Goal: Task Accomplishment & Management: Complete application form

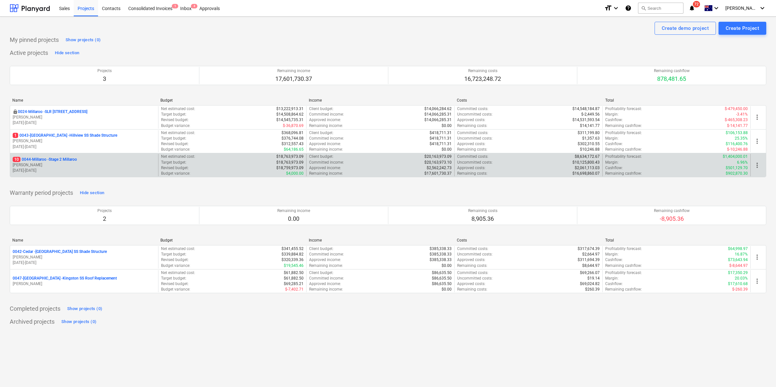
click at [55, 160] on p "10 0044-Millaroo - Stage 2 Millaroo" at bounding box center [45, 160] width 64 height 6
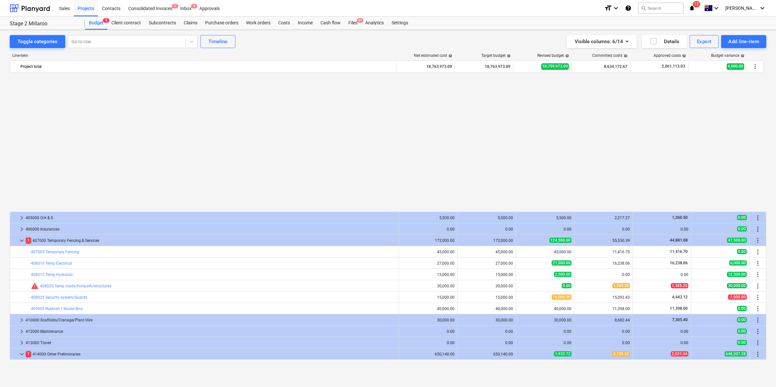
scroll to position [364, 0]
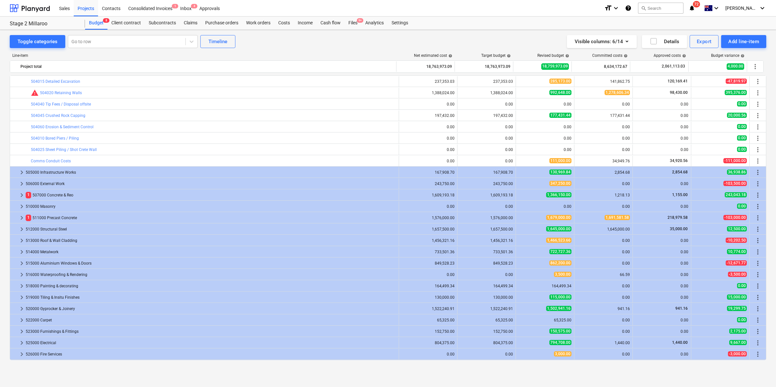
click at [700, 6] on span "72" at bounding box center [696, 4] width 7 height 6
click at [509, 18] on div "Budget 8 Client contract Subcontracts Claims Purchase orders Work orders Costs …" at bounding box center [425, 23] width 681 height 13
click at [221, 23] on div "Purchase orders" at bounding box center [221, 23] width 41 height 13
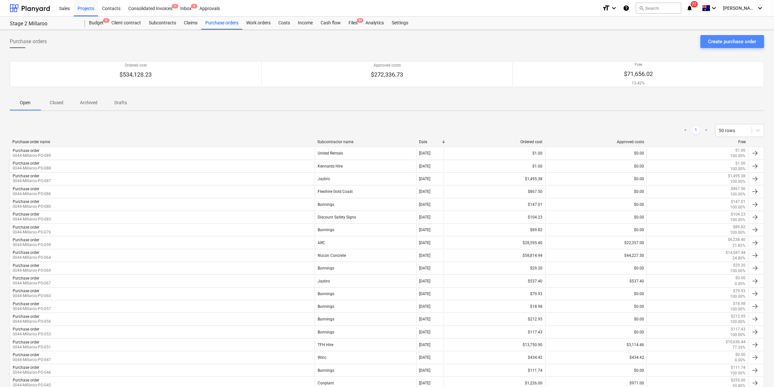
click at [732, 42] on div "Create purchase order" at bounding box center [732, 41] width 48 height 8
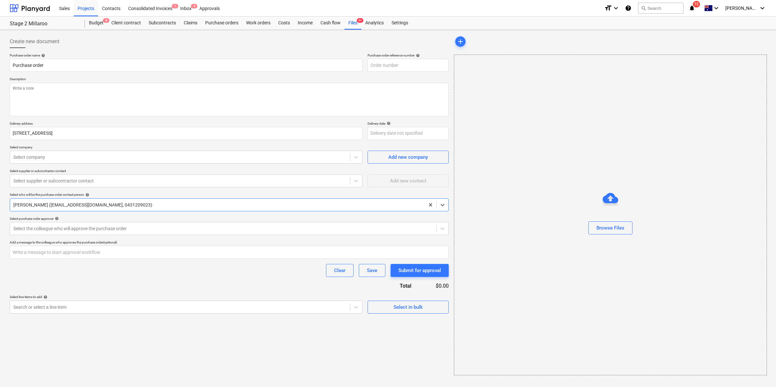
type textarea "x"
type input "0044-Millaroo-PO-090"
click at [299, 100] on textarea at bounding box center [229, 99] width 439 height 33
click at [82, 8] on div "Projects" at bounding box center [86, 8] width 24 height 17
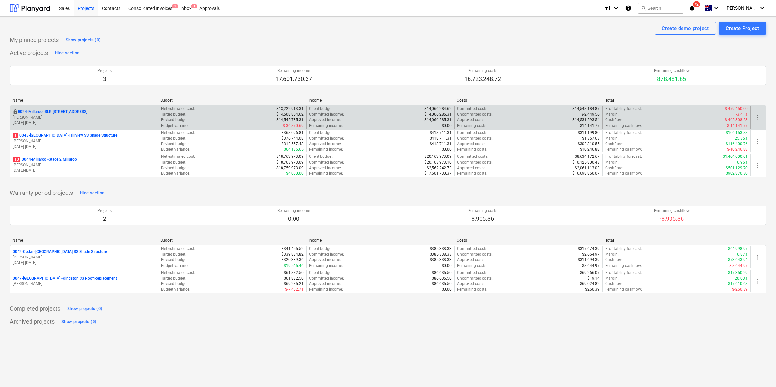
click at [67, 109] on p "0024-Millaroo - SLR [STREET_ADDRESS]" at bounding box center [53, 112] width 70 height 6
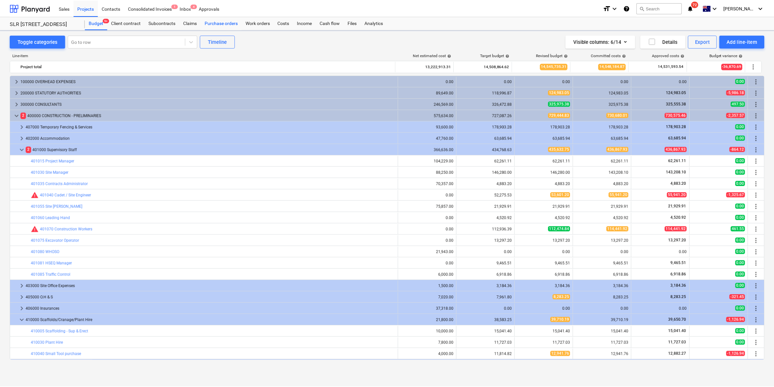
scroll to position [54, 0]
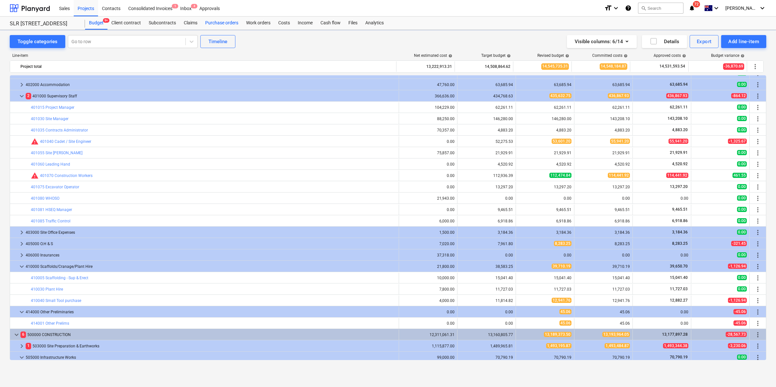
click at [232, 20] on div "Purchase orders" at bounding box center [221, 23] width 41 height 13
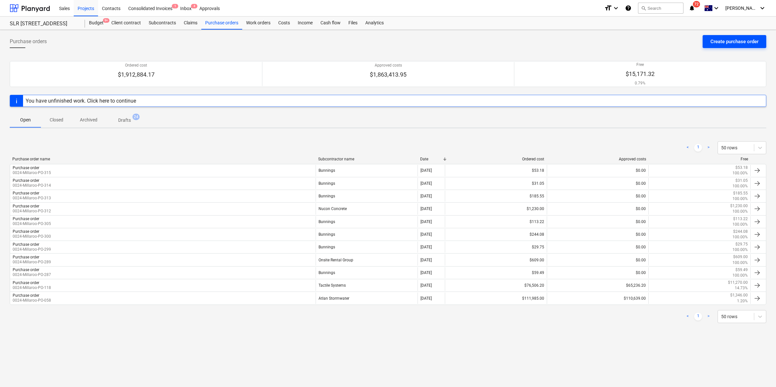
click at [718, 41] on div "Create purchase order" at bounding box center [735, 41] width 48 height 8
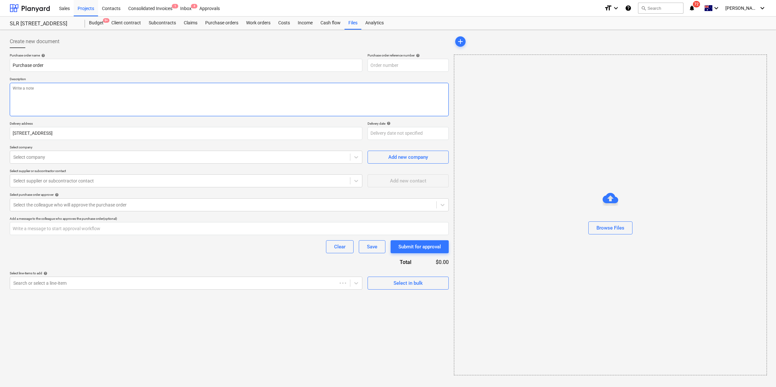
type textarea "x"
type input "0024-Millaroo-PO-316"
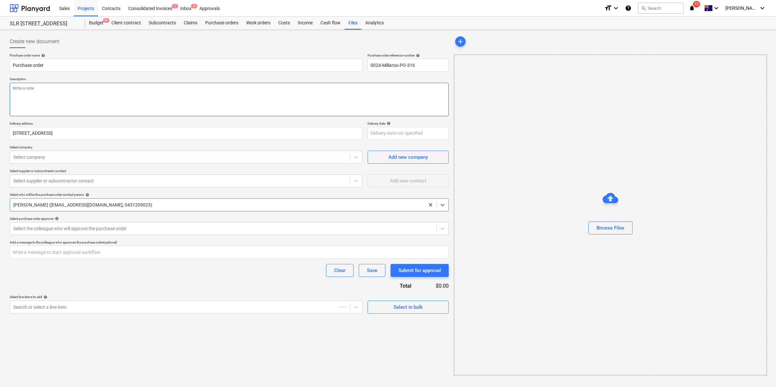
click at [106, 97] on textarea at bounding box center [229, 99] width 439 height 33
type textarea "x"
type textarea "O"
type textarea "x"
type textarea "Or"
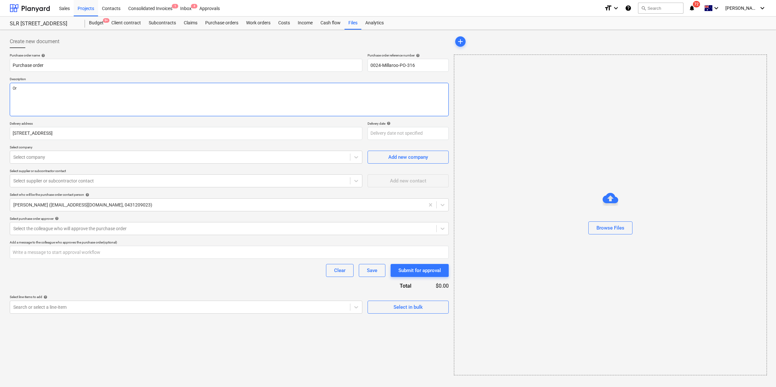
type textarea "x"
type textarea "Ord"
type textarea "x"
type textarea "Orde"
type textarea "x"
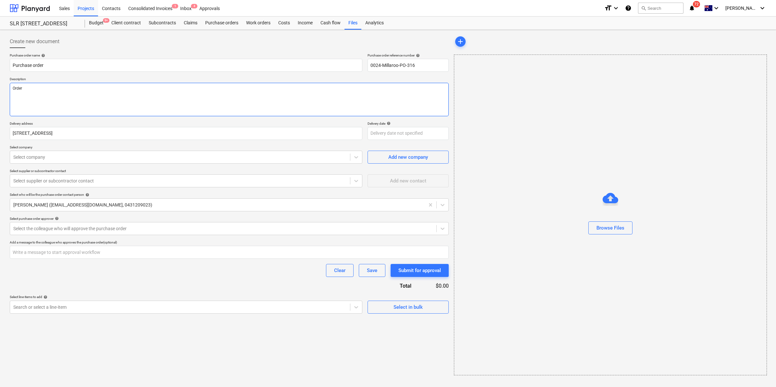
type textarea "Ordere"
type textarea "x"
type textarea "Ordered"
type textarea "x"
type textarea "Ordered"
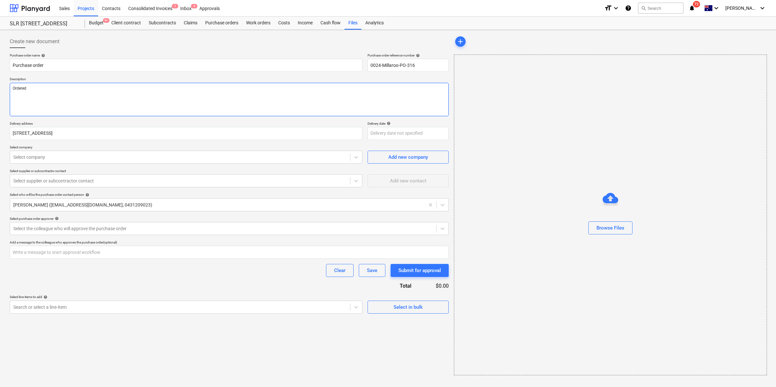
click at [66, 90] on textarea "Ordered" at bounding box center [229, 99] width 439 height 33
drag, startPoint x: 66, startPoint y: 90, endPoint x: -63, endPoint y: 168, distance: 150.4
click at [0, 168] on html "Sales Projects Contacts Consolidated Invoices 1 Inbox 4 Approvals format_size k…" at bounding box center [388, 193] width 776 height 387
type textarea "x"
type textarea "B"
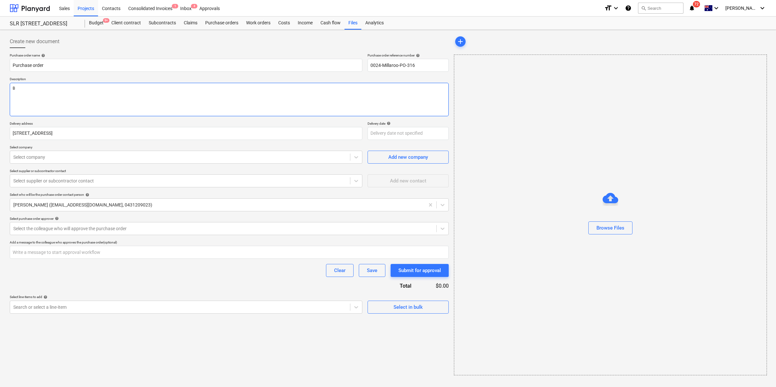
type textarea "x"
type textarea "Ba"
type textarea "x"
type textarea "Bac"
type textarea "x"
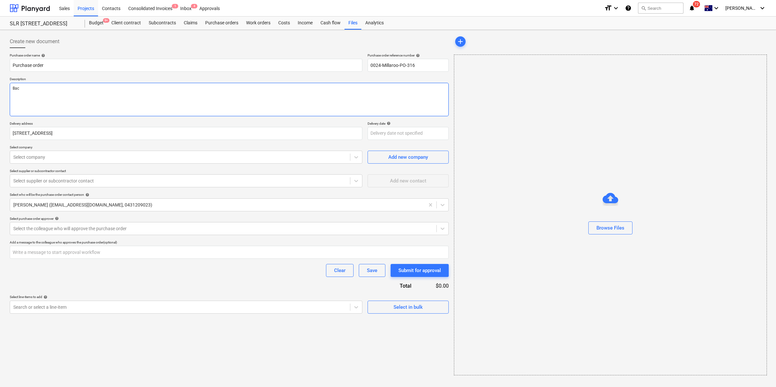
type textarea "Back"
type textarea "x"
type textarea "Back"
type textarea "x"
type textarea "Back o"
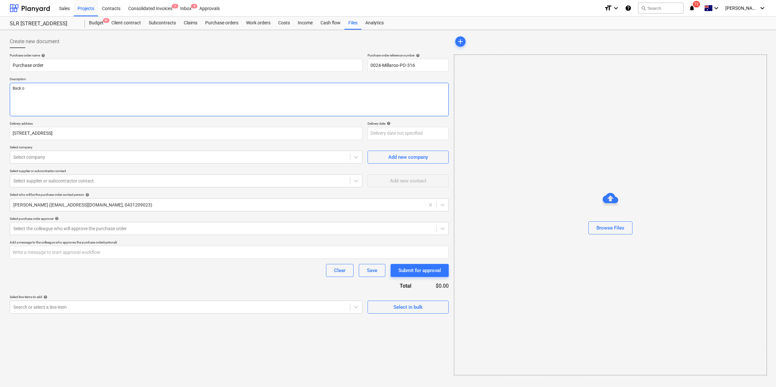
type textarea "x"
type textarea "Back of"
type textarea "x"
type textarea "Back of"
type textarea "x"
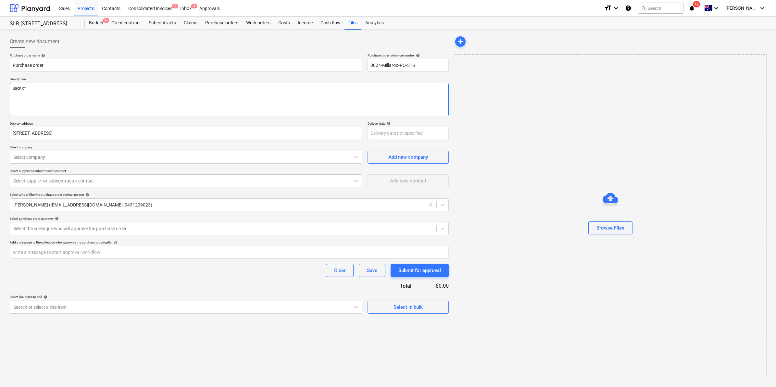
type textarea "Back of r"
type textarea "x"
type textarea "Back of re"
type textarea "x"
type textarea "Back of ret"
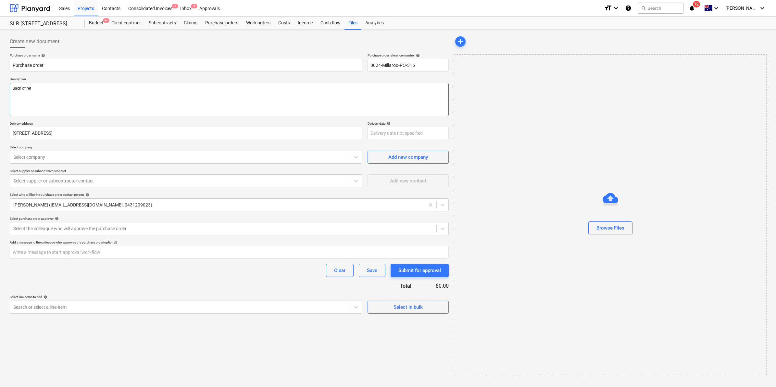
type textarea "x"
type textarea "Back of [PERSON_NAME]"
type textarea "x"
type textarea "Back of retai"
type textarea "x"
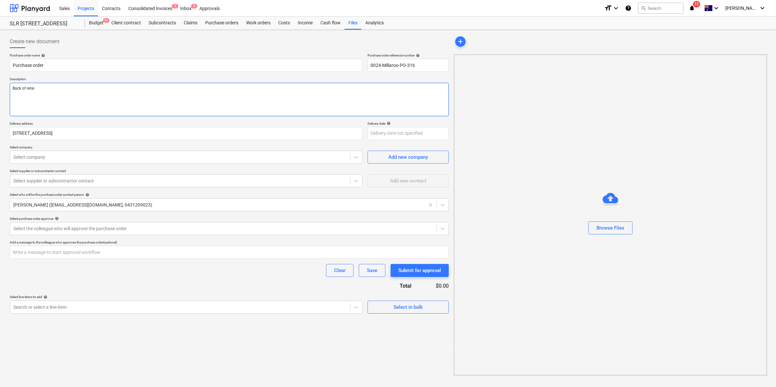
type textarea "Back of retain"
type textarea "x"
type textarea "Back of retaini"
type textarea "x"
type textarea "Back of retainig"
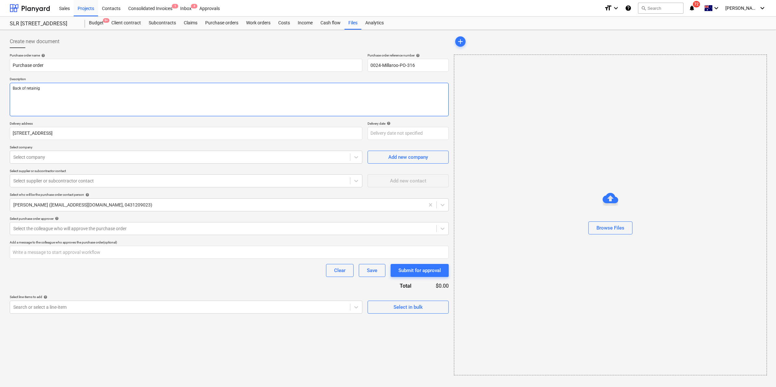
type textarea "x"
type textarea "Back of retainig"
type textarea "x"
type textarea "Back of retainig"
type textarea "x"
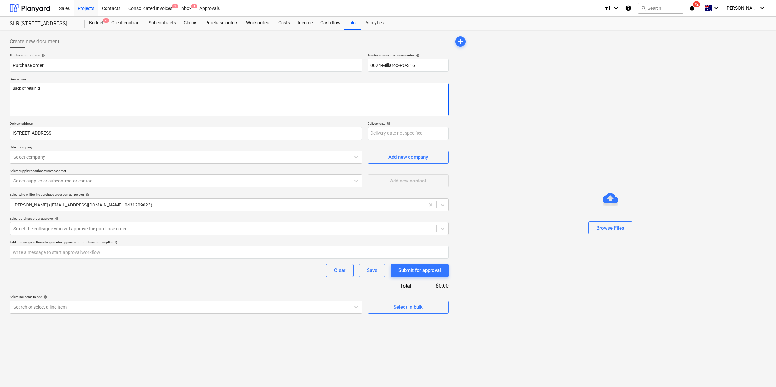
type textarea "Back of retaini"
type textarea "x"
type textarea "Back of retainin"
type textarea "x"
type textarea "Back of retaining"
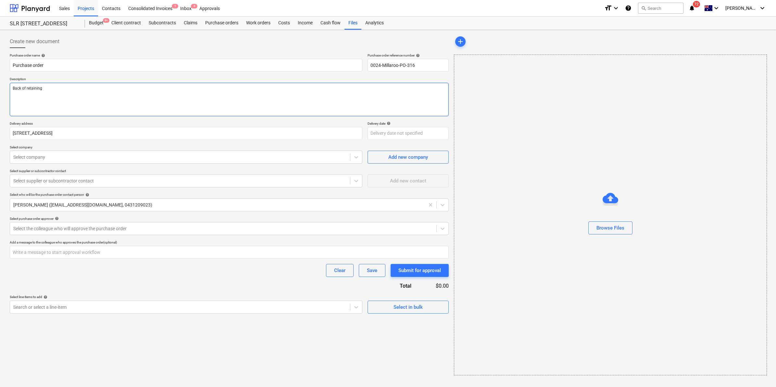
type textarea "x"
type textarea "Back of retaining w"
type textarea "x"
type textarea "Back of retaining wa"
type textarea "x"
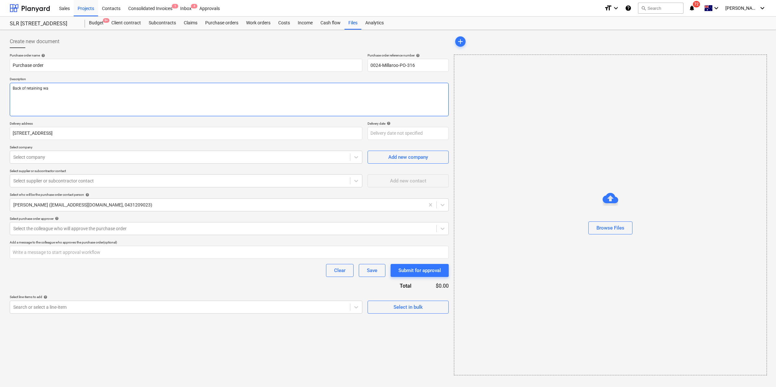
type textarea "Back of retaining wal"
type textarea "x"
type textarea "Back of retaining wall"
type textarea "x"
type textarea "Back of retaining wall"
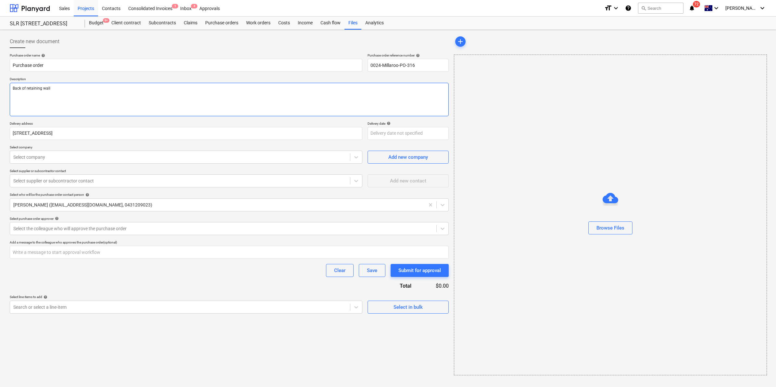
type textarea "x"
type textarea "Back of retaining wall st"
type textarea "x"
type textarea "Back of retaining wall sta"
type textarea "x"
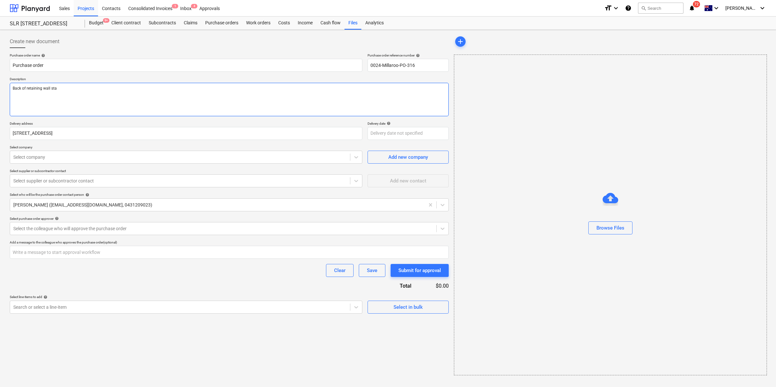
type textarea "Back of retaining wall stag"
type textarea "x"
type textarea "Back of retaining wall stage"
type textarea "x"
type textarea "Back of retaining wall stage"
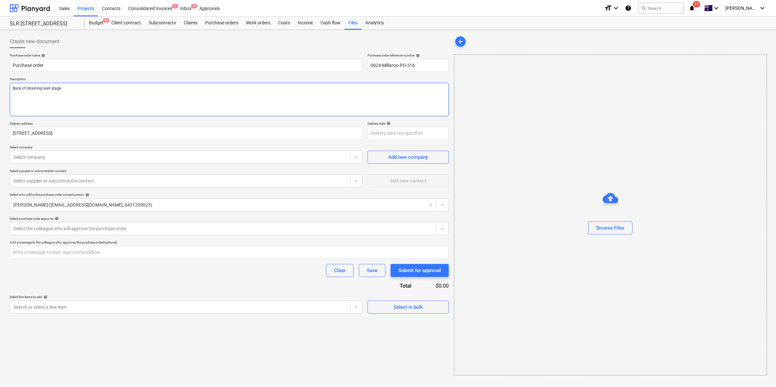
type textarea "x"
type textarea "Back of retaining wall stage 1"
type textarea "x"
type textarea "Back of retaining wall stage 1"
type textarea "x"
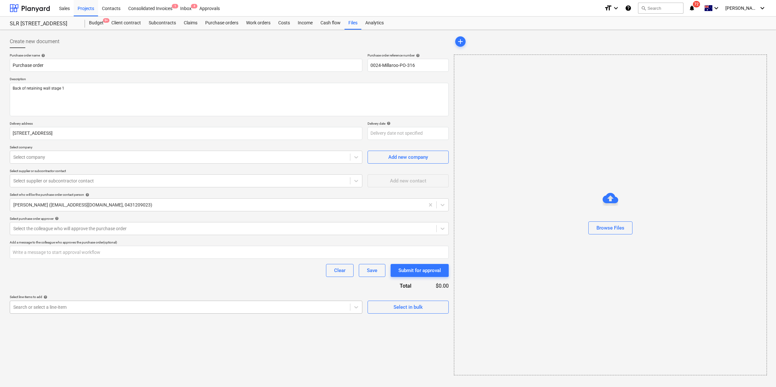
click at [300, 310] on div at bounding box center [180, 307] width 334 height 6
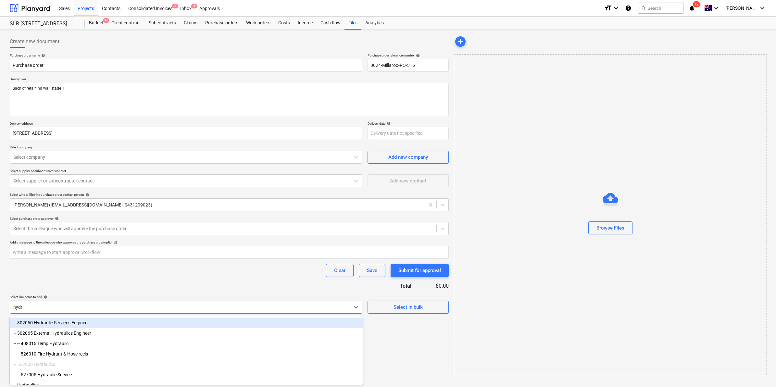
type input "hydrau"
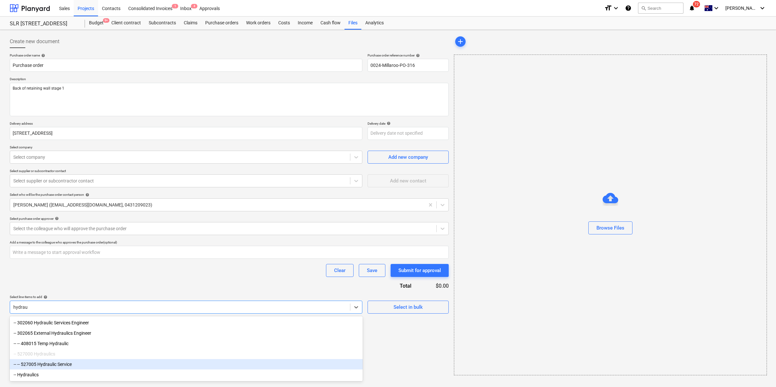
click at [72, 365] on div "-- -- 527005 Hydraulic Service" at bounding box center [186, 364] width 353 height 10
type textarea "x"
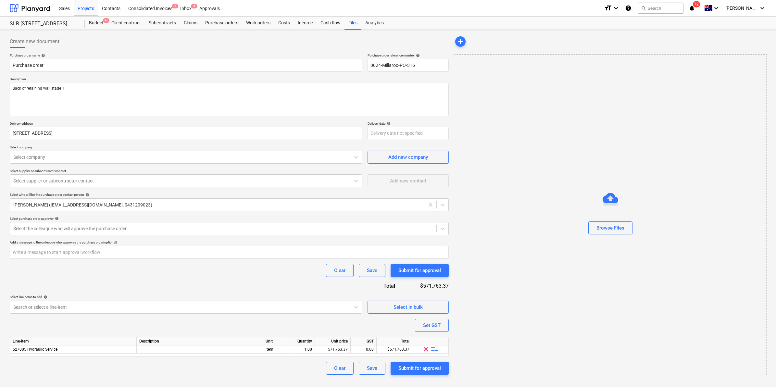
click at [436, 348] on span "playlist_add" at bounding box center [435, 350] width 8 height 8
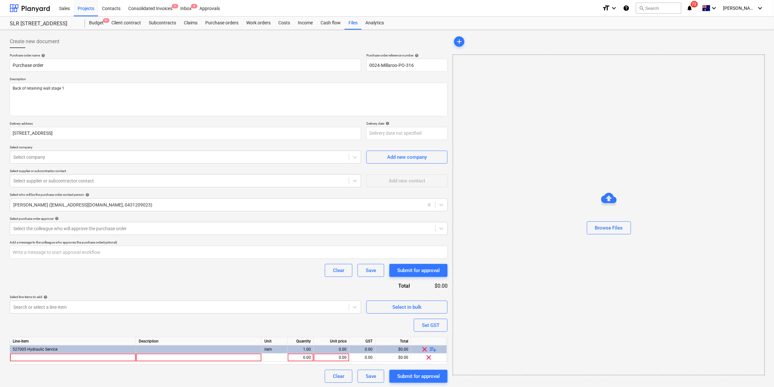
click at [436, 348] on span "playlist_add" at bounding box center [433, 350] width 8 height 8
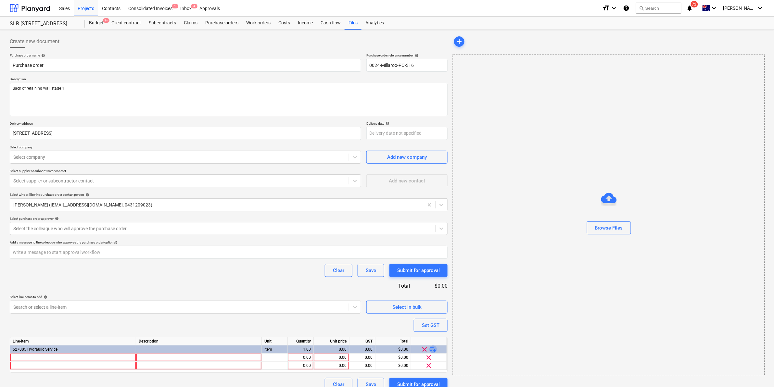
click at [436, 348] on span "playlist_add" at bounding box center [433, 350] width 8 height 8
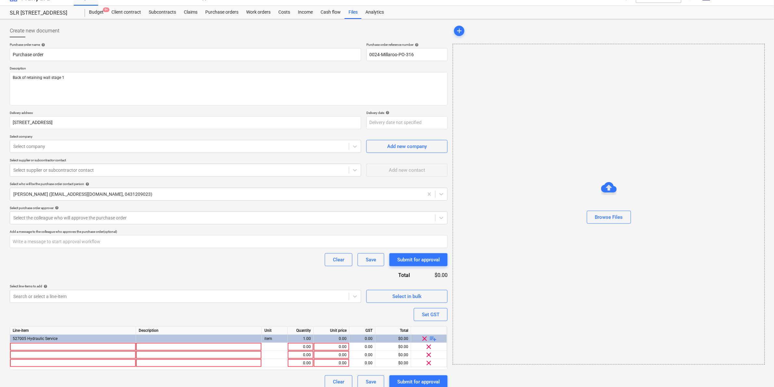
scroll to position [17, 0]
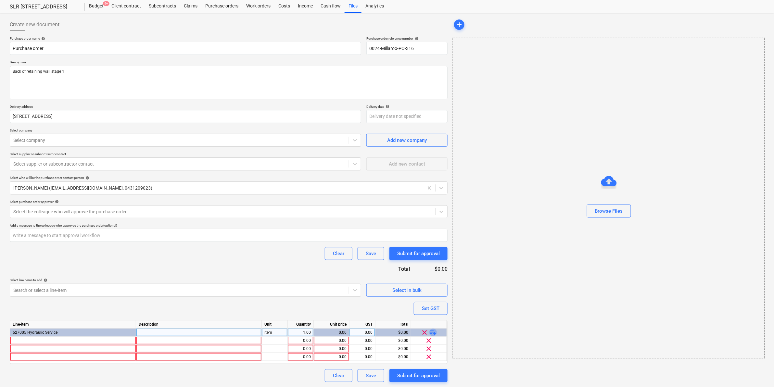
click at [434, 333] on span "playlist_add" at bounding box center [433, 333] width 8 height 8
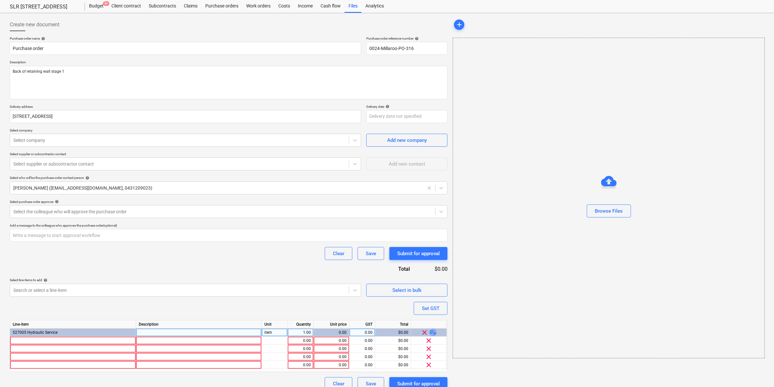
click at [433, 330] on span "playlist_add" at bounding box center [433, 333] width 8 height 8
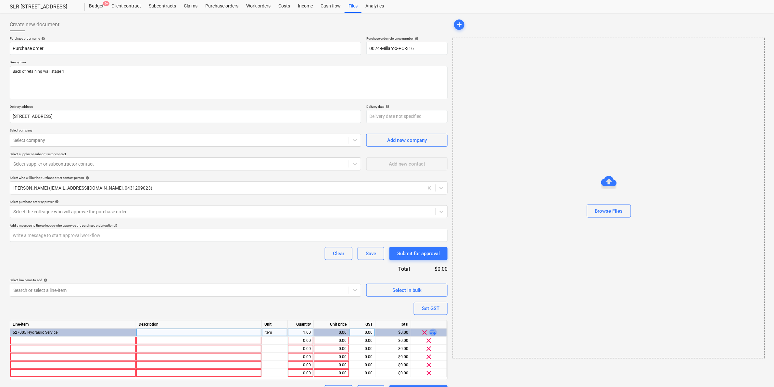
click at [433, 330] on span "playlist_add" at bounding box center [433, 333] width 8 height 8
type textarea "x"
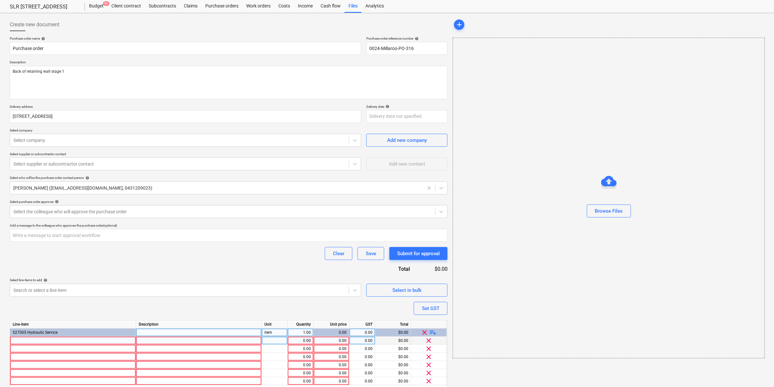
click at [18, 341] on div at bounding box center [73, 341] width 126 height 8
type input "Press tee"
type textarea "x"
type input "Coupling"
type textarea "x"
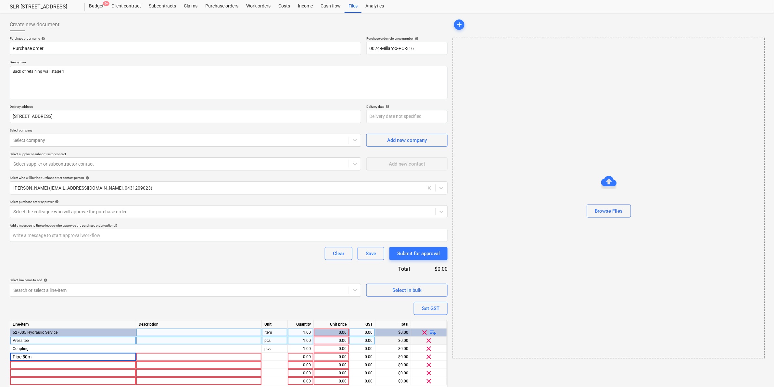
type input "Pipe 50mm"
type textarea "x"
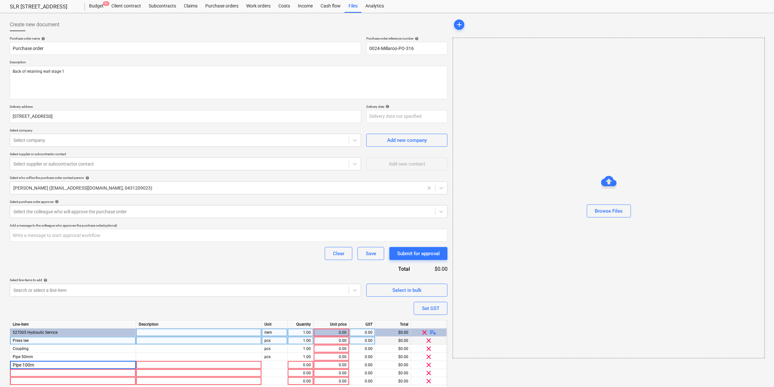
type input "Pipe 100mm"
type textarea "x"
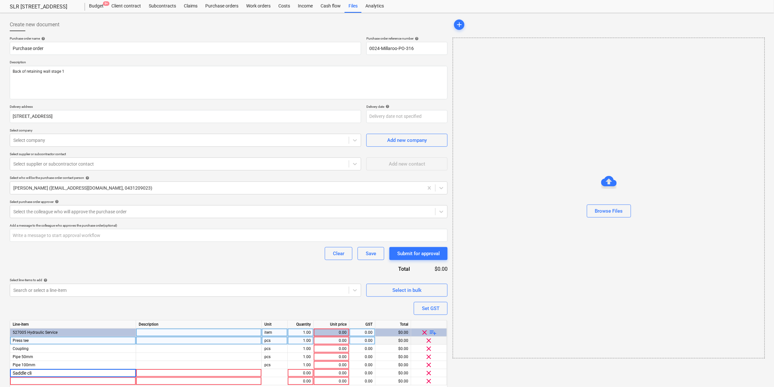
type input "Saddle clip"
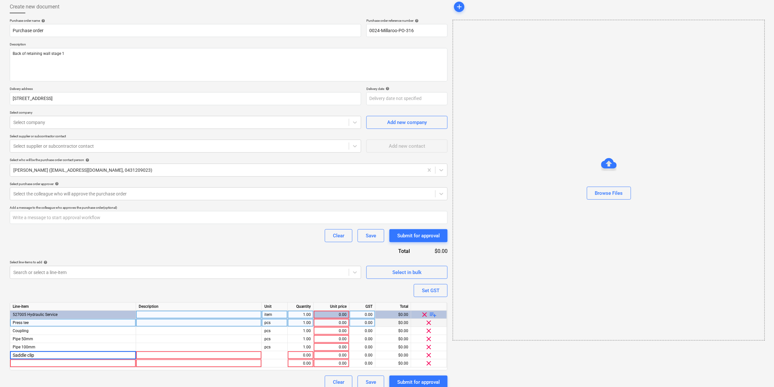
scroll to position [41, 0]
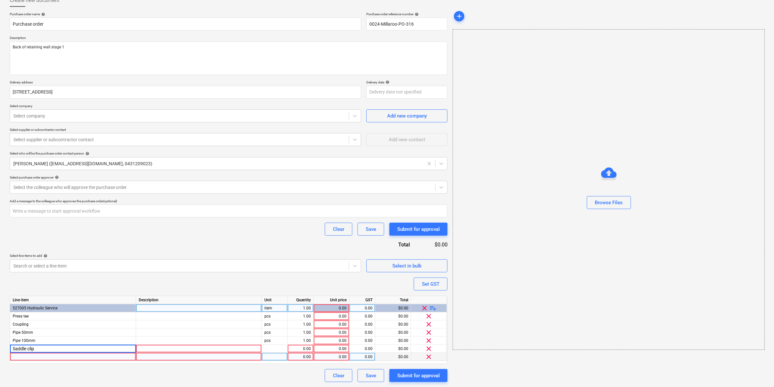
type textarea "x"
click at [51, 359] on div at bounding box center [73, 357] width 126 height 8
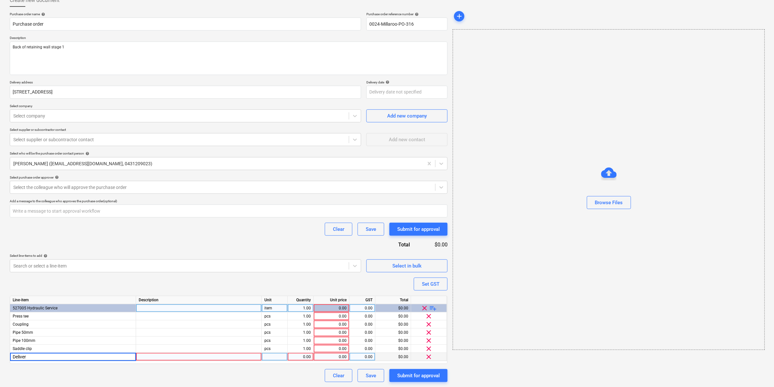
type input "Delivery"
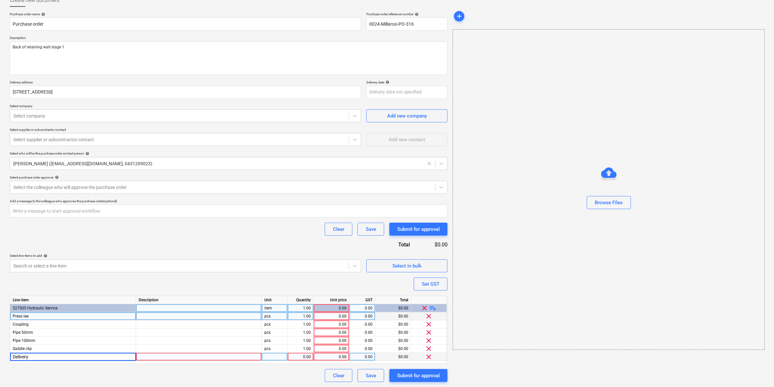
click at [306, 314] on div "1.00" at bounding box center [300, 316] width 20 height 8
type textarea "x"
type input "16"
type textarea "x"
type input "19.5"
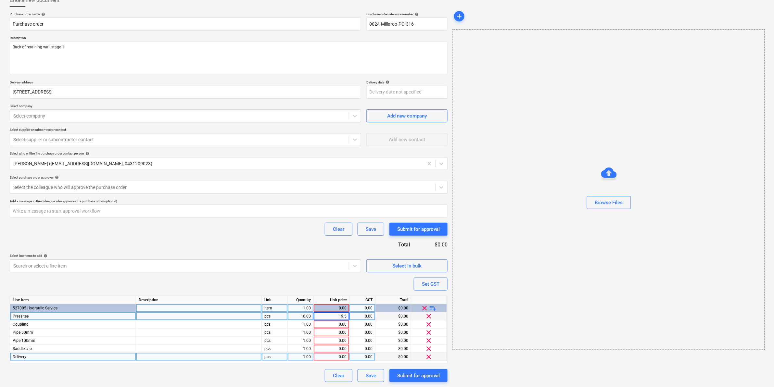
type textarea "x"
type input "16"
type textarea "x"
type input "1.95"
type textarea "x"
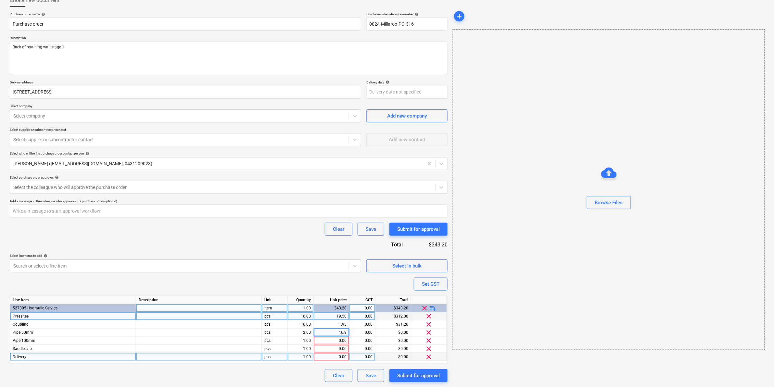
type input "16.95"
type textarea "x"
type input "25"
type textarea "x"
type input "28.5"
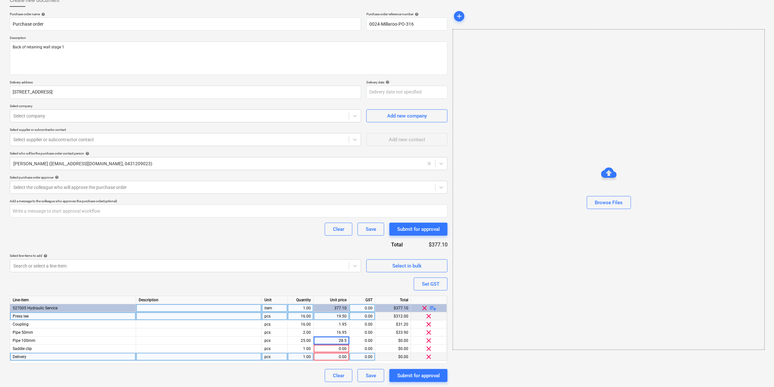
type textarea "x"
type input "20"
type textarea "x"
type input "1.5"
type textarea "x"
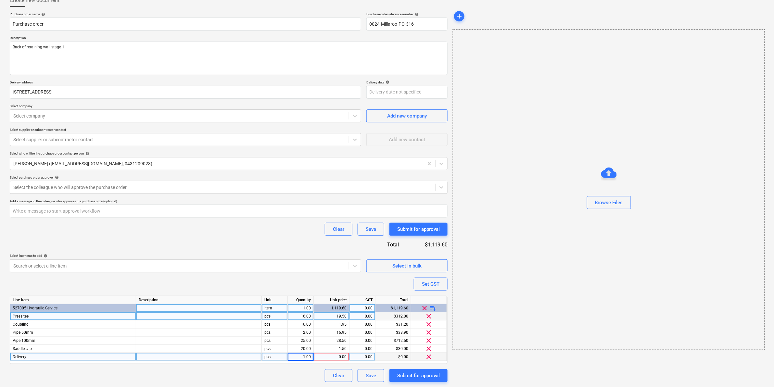
click at [335, 356] on div "0.00" at bounding box center [331, 357] width 30 height 8
type input "22"
type textarea "x"
click at [83, 184] on div at bounding box center [222, 187] width 419 height 6
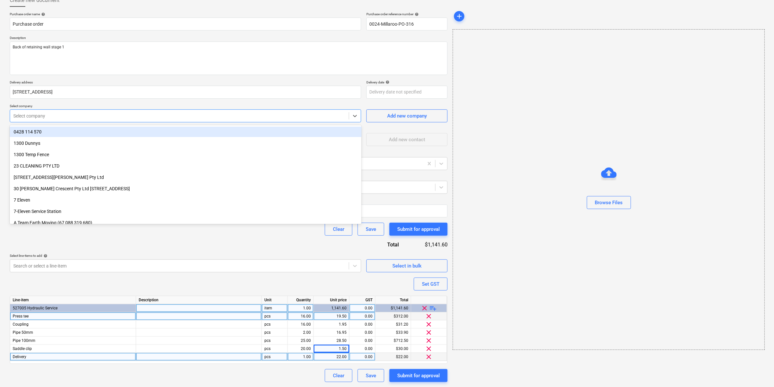
click at [50, 118] on div at bounding box center [179, 116] width 332 height 6
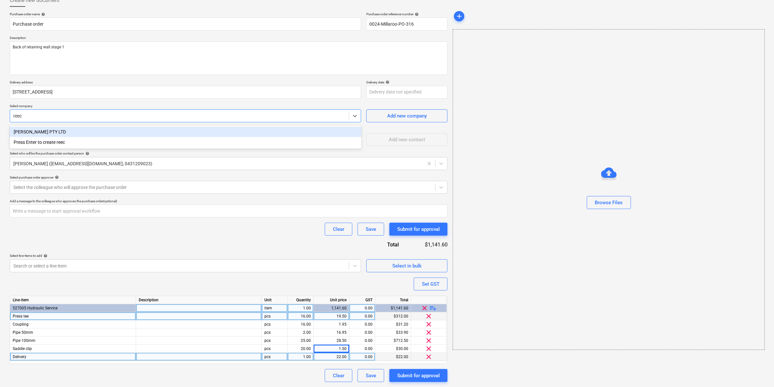
type input "[PERSON_NAME]"
click at [49, 129] on div "[PERSON_NAME] PTY LTD" at bounding box center [186, 132] width 352 height 10
type textarea "x"
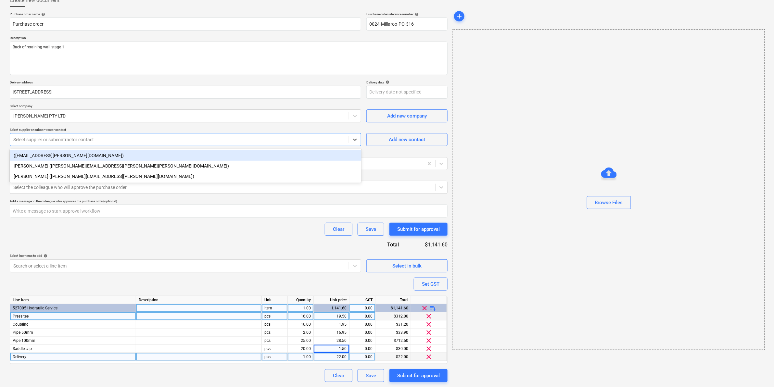
click at [46, 135] on div "Select supplier or subcontractor contact" at bounding box center [179, 139] width 339 height 9
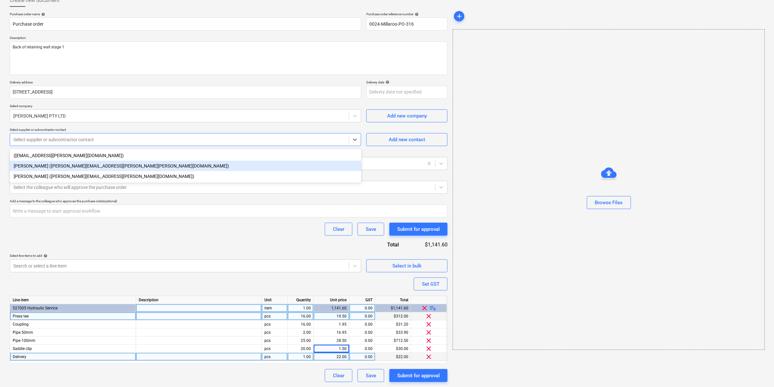
click at [49, 163] on div "[PERSON_NAME] ([PERSON_NAME][EMAIL_ADDRESS][PERSON_NAME][PERSON_NAME][DOMAIN_NA…" at bounding box center [186, 166] width 352 height 10
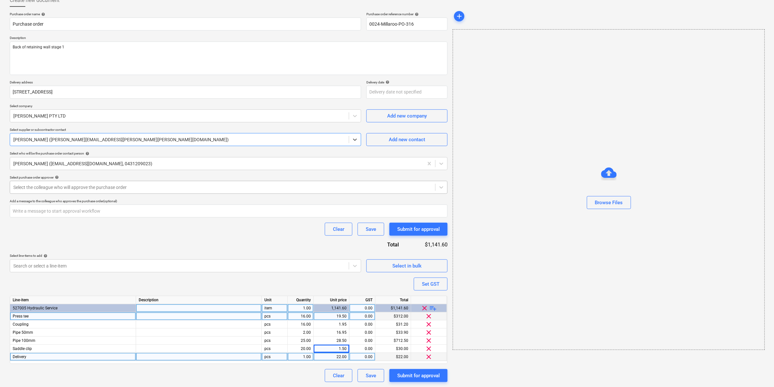
type textarea "x"
click at [50, 186] on div at bounding box center [222, 187] width 419 height 6
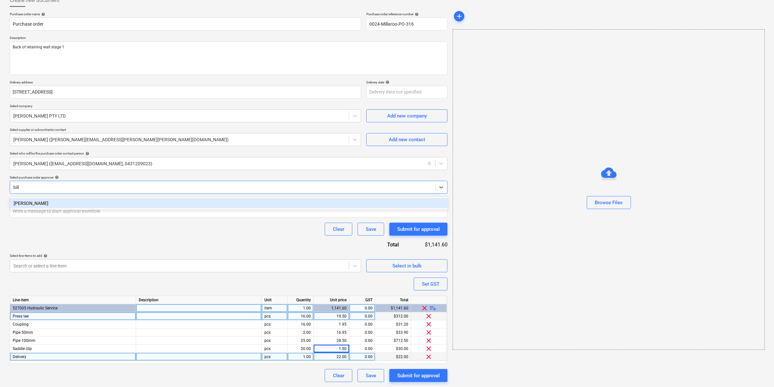
type input "[PERSON_NAME]"
click at [51, 201] on div "[PERSON_NAME]" at bounding box center [229, 203] width 438 height 10
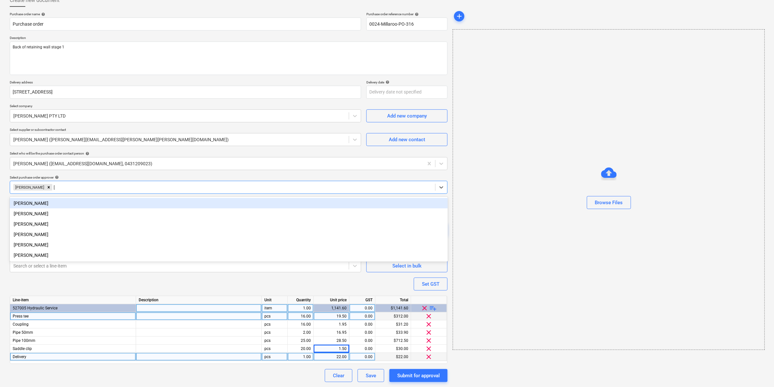
type textarea "x"
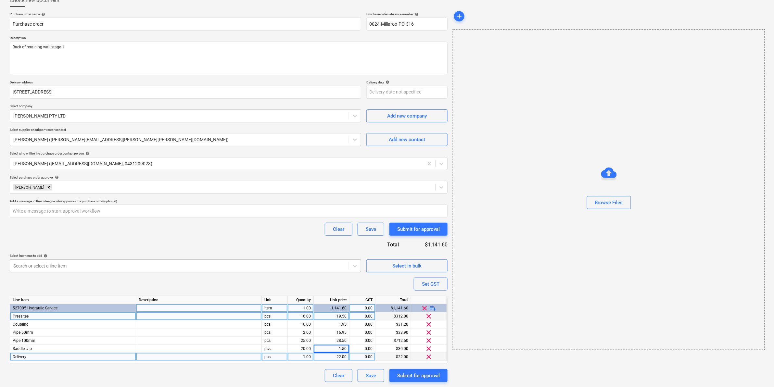
click at [85, 269] on div at bounding box center [179, 266] width 332 height 6
click at [235, 226] on div "Clear Save Submit for approval" at bounding box center [229, 229] width 438 height 13
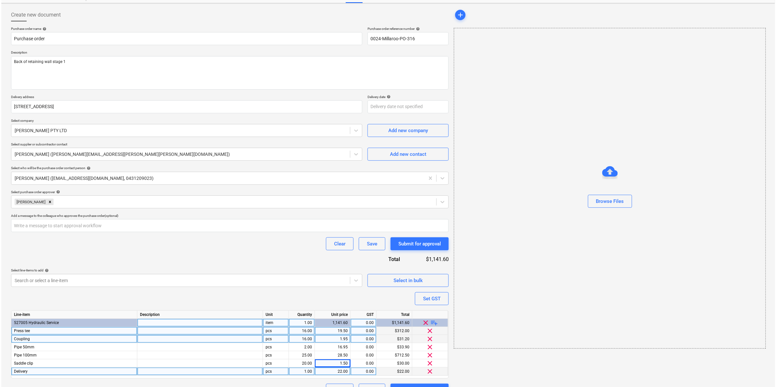
scroll to position [41, 0]
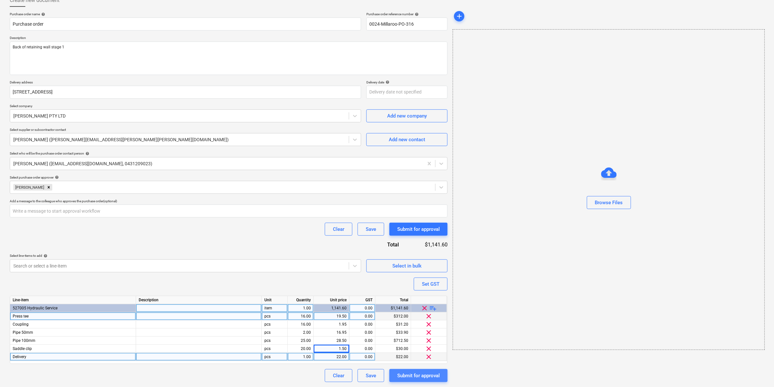
click at [422, 375] on div "Submit for approval" at bounding box center [418, 376] width 43 height 8
type textarea "x"
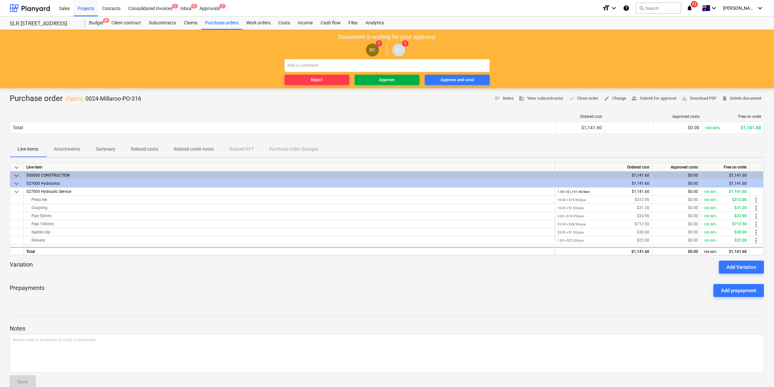
click at [387, 80] on div "Approve" at bounding box center [387, 79] width 16 height 7
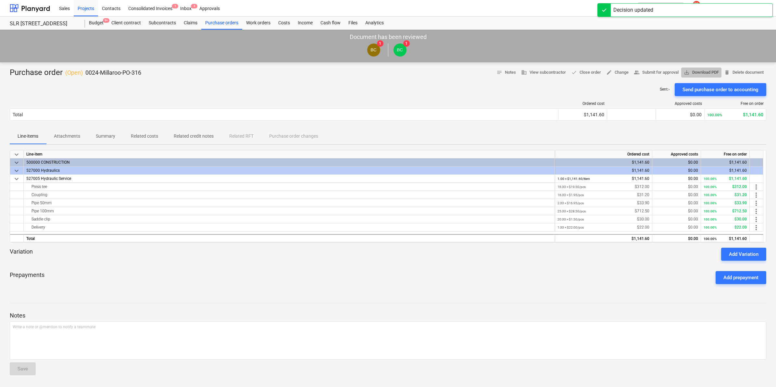
click at [700, 70] on span "save_alt Download PDF" at bounding box center [701, 72] width 35 height 7
click at [300, 92] on div "Sent : - Send purchase order to accounting" at bounding box center [388, 89] width 757 height 13
click at [700, 5] on span "74" at bounding box center [696, 4] width 7 height 6
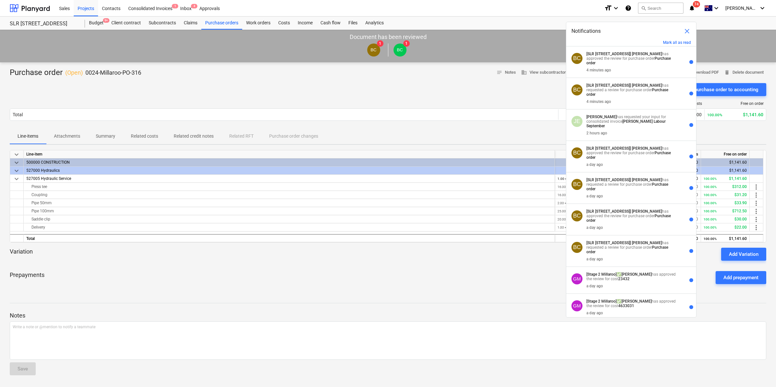
click at [522, 16] on div "Sales Projects Contacts Consolidated Invoices 1 Inbox 4 Approvals format_size k…" at bounding box center [388, 8] width 776 height 17
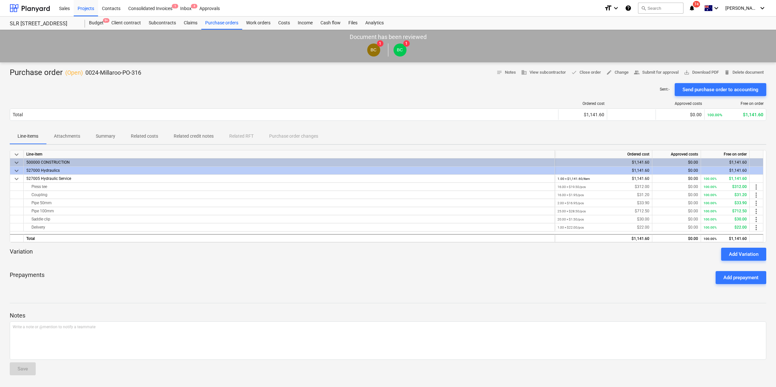
click at [695, 9] on icon "notifications" at bounding box center [692, 8] width 6 height 8
click at [494, 7] on div "Sales Projects Contacts Consolidated Invoices 1 Inbox 4 Approvals" at bounding box center [327, 8] width 544 height 16
click at [210, 90] on div "Sent : - Send purchase order to accounting" at bounding box center [388, 89] width 757 height 13
click at [700, 6] on span "74" at bounding box center [696, 4] width 7 height 6
click at [558, 11] on div "Sales Projects Contacts Consolidated Invoices 1 Inbox 4 Approvals" at bounding box center [327, 8] width 544 height 16
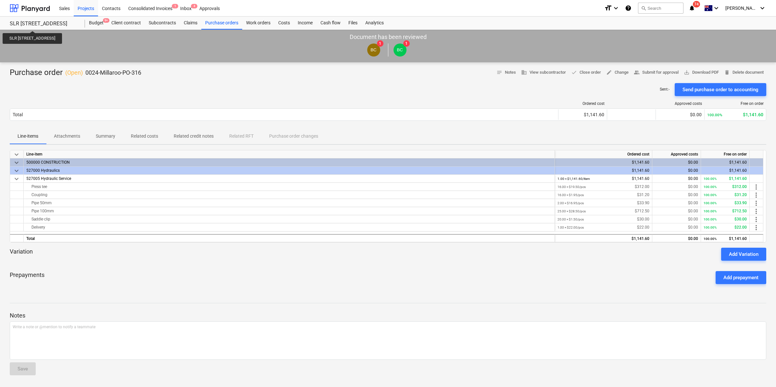
click at [700, 6] on span "74" at bounding box center [696, 4] width 7 height 6
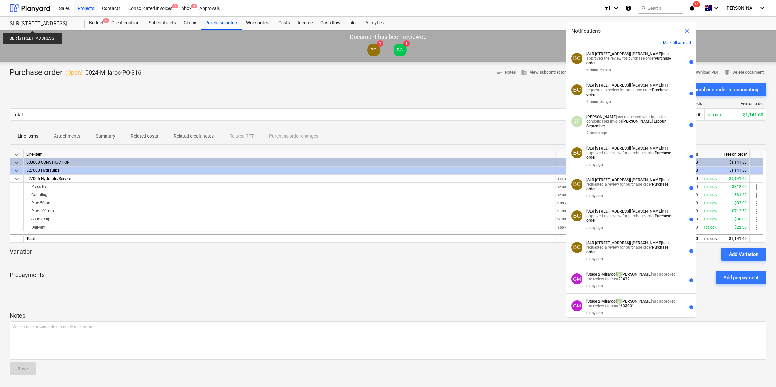
click at [531, 9] on div "Sales Projects Contacts Consolidated Invoices 1 Inbox 4 Approvals" at bounding box center [327, 8] width 544 height 16
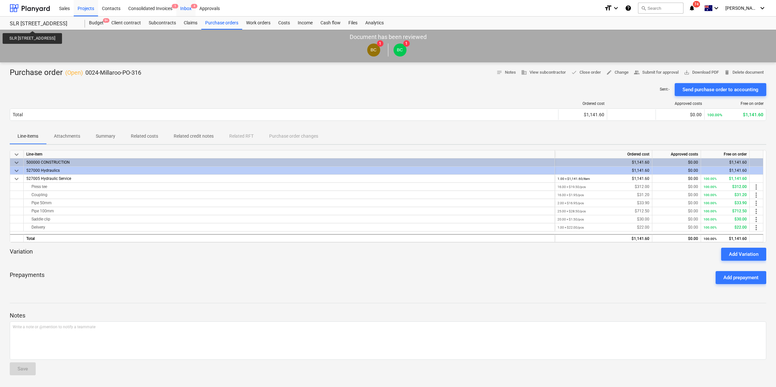
click at [183, 8] on div "Inbox 4" at bounding box center [185, 8] width 19 height 17
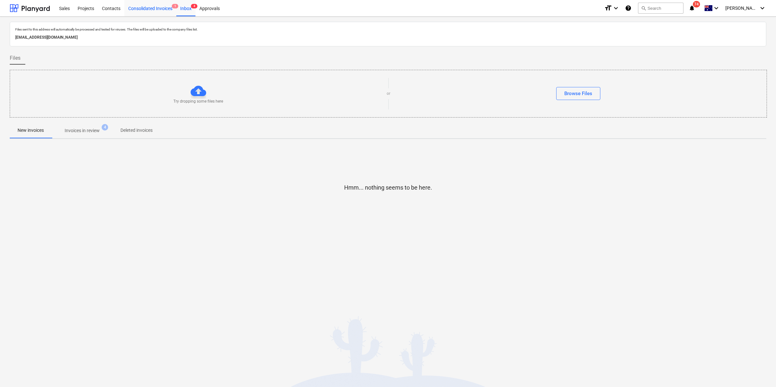
click at [154, 13] on div "Consolidated Invoices 1" at bounding box center [150, 8] width 52 height 17
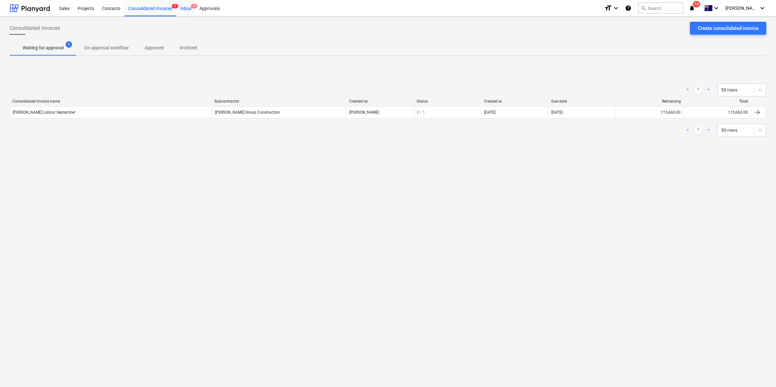
click at [184, 9] on div "Inbox 4" at bounding box center [185, 8] width 19 height 17
